Goal: Task Accomplishment & Management: Complete application form

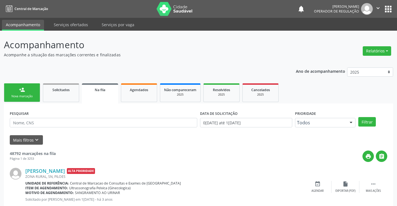
click at [24, 91] on div "person_add" at bounding box center [22, 90] width 6 height 6
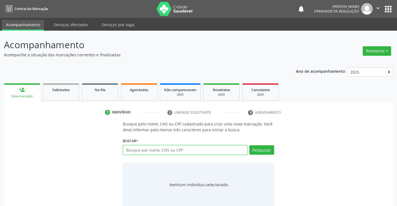
click at [178, 153] on input "text" at bounding box center [185, 149] width 124 height 9
type input "[PERSON_NAME]"
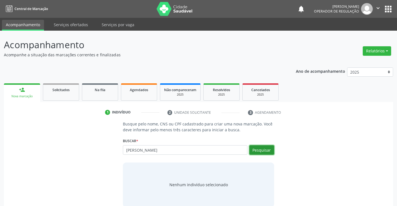
click at [259, 151] on button "Pesquisar" at bounding box center [262, 149] width 25 height 9
type input "[PERSON_NAME]"
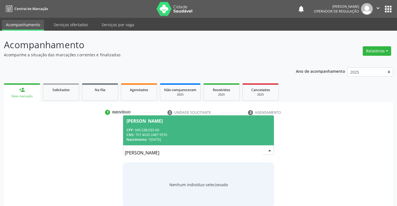
click at [211, 129] on div "CPF: 045.538.035-00" at bounding box center [199, 130] width 144 height 5
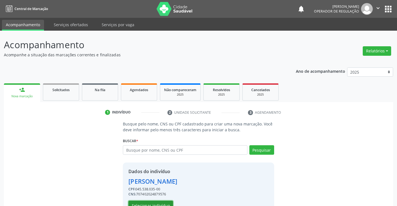
click at [145, 202] on button "Selecionar indivíduo" at bounding box center [151, 205] width 45 height 9
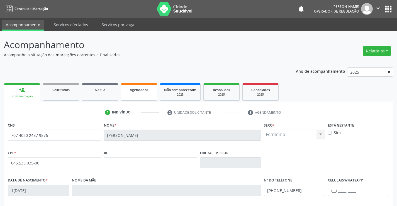
click at [141, 90] on span "Agendados" at bounding box center [139, 90] width 18 height 5
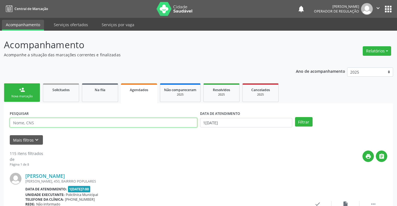
click at [50, 122] on input "text" at bounding box center [104, 122] width 188 height 9
type input "[PERSON_NAME]"
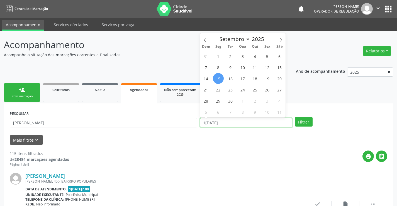
click at [243, 125] on input "1[DATE]" at bounding box center [246, 122] width 92 height 9
click at [255, 78] on span "18" at bounding box center [255, 78] width 11 height 11
type input "1[DATE]"
click at [255, 78] on span "18" at bounding box center [255, 78] width 11 height 11
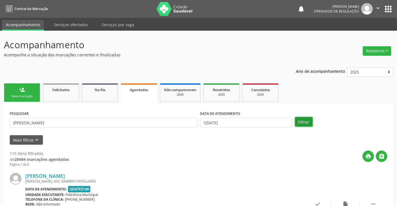
click at [303, 120] on button "Filtrar" at bounding box center [304, 121] width 18 height 9
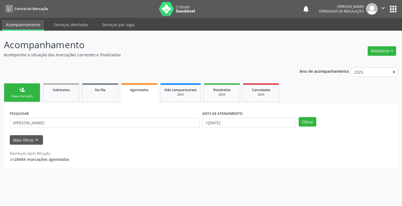
click at [30, 89] on link "person_add Nova marcação" at bounding box center [22, 92] width 36 height 19
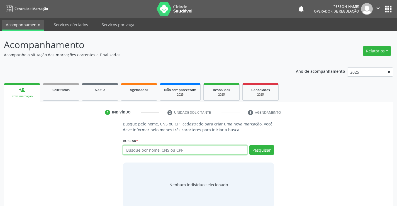
click at [182, 155] on input "text" at bounding box center [185, 149] width 124 height 9
type input "708405748953567"
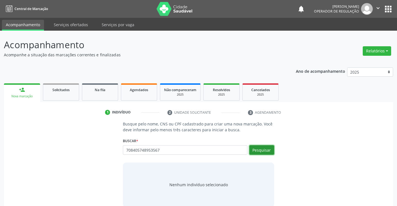
click at [271, 150] on button "Pesquisar" at bounding box center [262, 149] width 25 height 9
click at [247, 159] on div "Busque pelo nome, CNS ou CPF cadastrado para criar uma nova marcação. Você deve…" at bounding box center [198, 164] width 159 height 86
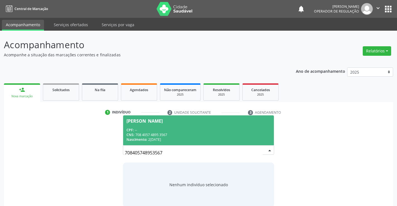
click at [247, 159] on div "Busque pelo nome, CNS ou CPF cadastrado para criar uma nova marcação. Você deve…" at bounding box center [198, 164] width 159 height 86
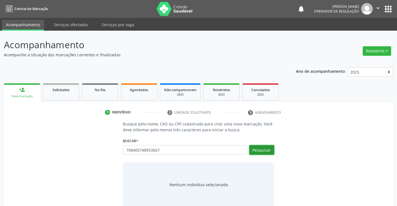
click at [264, 152] on button "Pesquisar" at bounding box center [262, 149] width 25 height 9
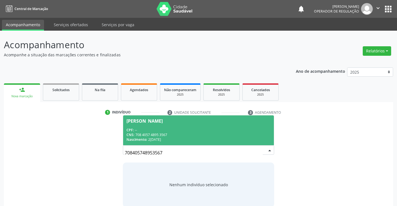
click at [226, 124] on span "[PERSON_NAME] CPF: -- CNS: 708 4057 4895 3567 Nascimento: 2[DATE]" at bounding box center [198, 130] width 151 height 30
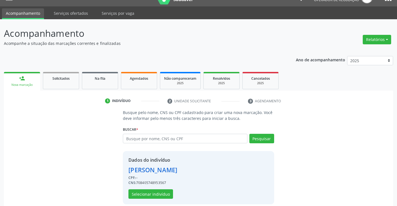
scroll to position [18, 0]
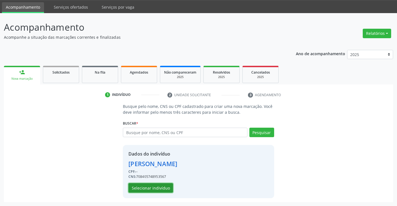
click at [152, 185] on button "Selecionar indivíduo" at bounding box center [151, 187] width 45 height 9
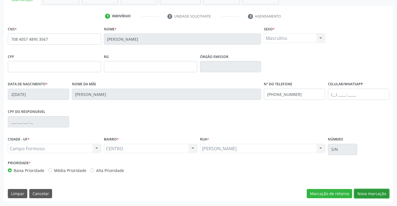
click at [367, 197] on button "Nova marcação" at bounding box center [371, 193] width 35 height 9
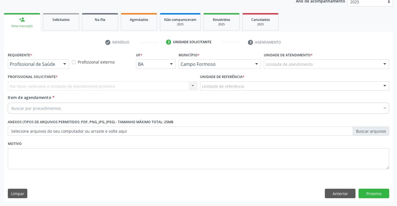
scroll to position [70, 0]
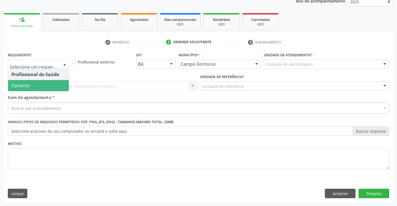
click at [39, 81] on span "Paciente" at bounding box center [38, 85] width 61 height 11
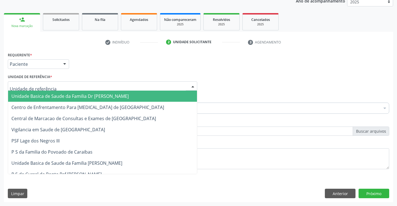
click at [48, 94] on span "Unidade Basica de Saude da Familia Dr [PERSON_NAME]" at bounding box center [69, 96] width 117 height 6
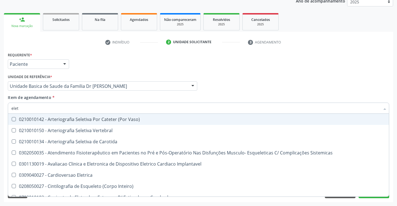
type input "eletr"
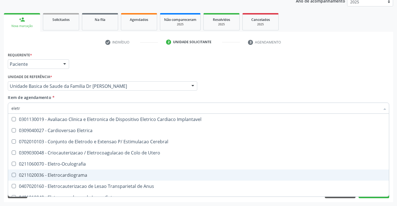
click at [80, 177] on div "0211020036 - Eletrocardiograma" at bounding box center [198, 175] width 375 height 4
checkbox Eletrocardiograma "true"
type input "elet"
checkbox Eletrocardiograma "false"
checkbox Definitivo "true"
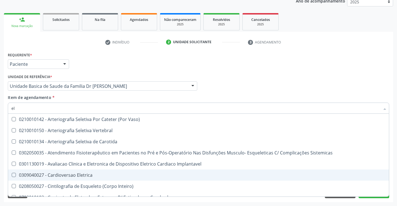
type input "e"
checkbox Eletrocardiograma "false"
checkbox Hemoglobina "false"
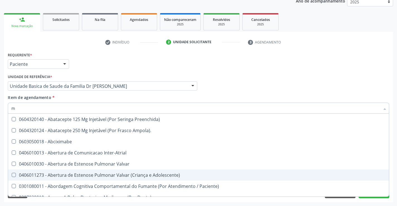
type input "ma"
checkbox Stent\) "true"
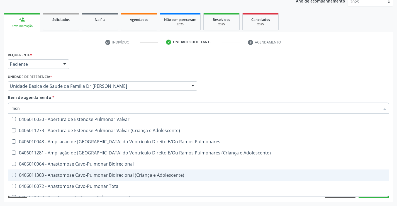
type input "moni"
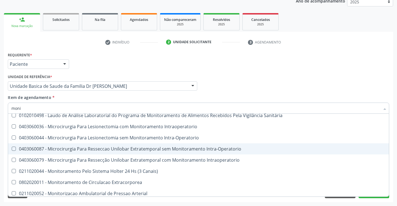
scroll to position [251, 0]
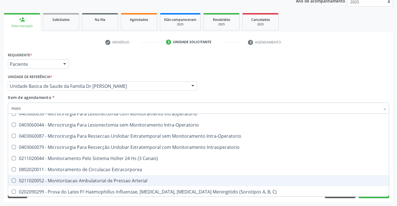
click at [137, 181] on div "0211020052 - Monitorizacao Ambulatorial de Pressao Arterial" at bounding box center [200, 180] width 379 height 4
checkbox Arterial "true"
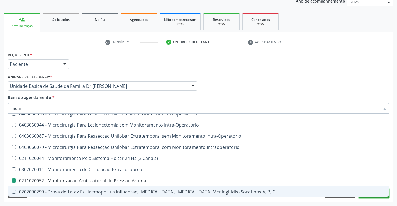
click at [375, 198] on button "Próximo" at bounding box center [374, 193] width 31 height 9
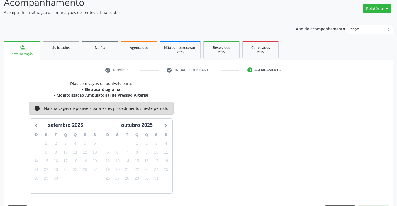
scroll to position [59, 0]
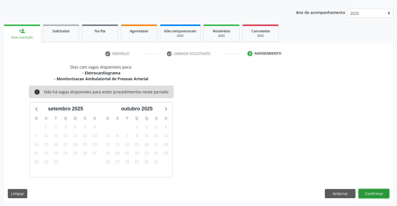
click at [366, 193] on button "Confirmar" at bounding box center [374, 193] width 31 height 9
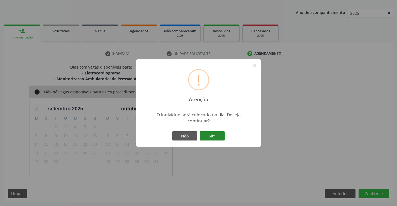
click at [212, 136] on button "Sim" at bounding box center [212, 135] width 25 height 9
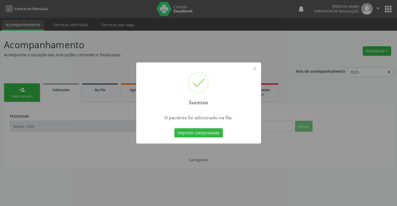
scroll to position [0, 0]
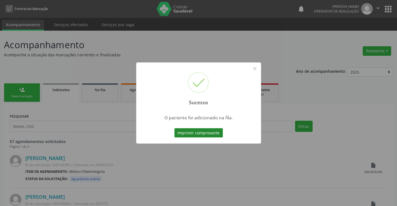
click at [201, 134] on button "Imprimir comprovante" at bounding box center [199, 132] width 49 height 9
